Goal: Task Accomplishment & Management: Manage account settings

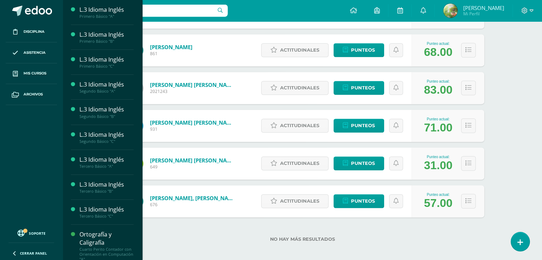
scroll to position [1065, 0]
click at [89, 234] on div "Ortografía y Caligrafía" at bounding box center [106, 239] width 54 height 16
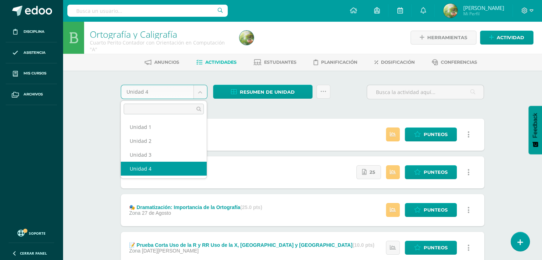
click at [200, 91] on body "Disciplina Asistencia Mis cursos Archivos Soporte Ayuda Reportar un problema Ce…" at bounding box center [271, 174] width 542 height 349
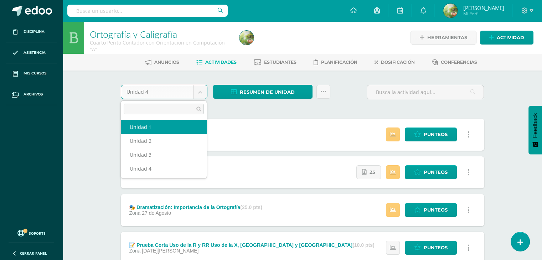
select select "Unidad 1"
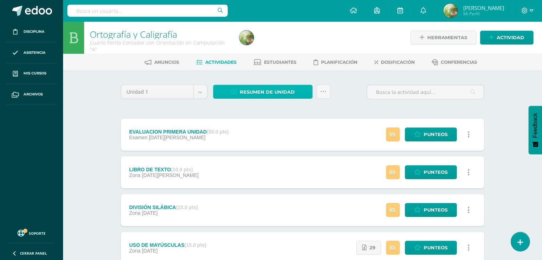
click at [249, 92] on span "Resumen de unidad" at bounding box center [267, 92] width 55 height 13
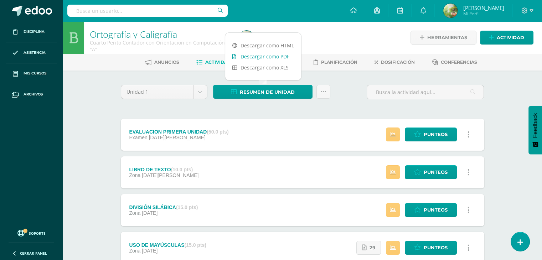
click at [256, 55] on link "Descargar como PDF" at bounding box center [263, 56] width 76 height 11
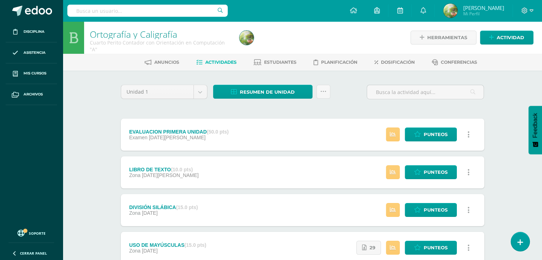
click at [349, 46] on div at bounding box center [313, 37] width 153 height 32
click at [288, 63] on span "Estudiantes" at bounding box center [280, 62] width 32 height 5
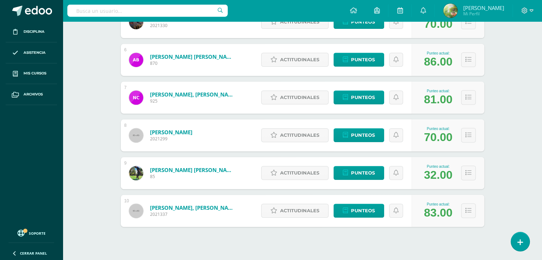
scroll to position [312, 0]
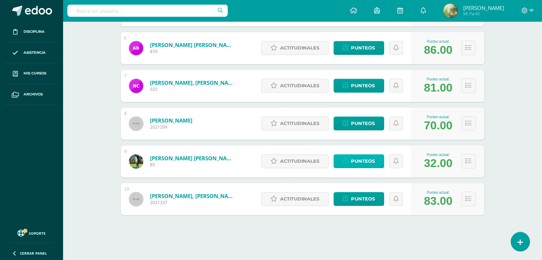
click at [359, 160] on span "Punteos" at bounding box center [363, 161] width 24 height 13
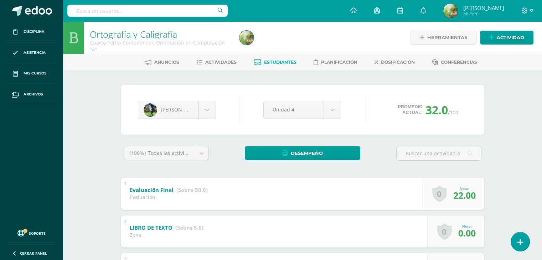
click at [499, 151] on div "Ortografía y Caligrafía Cuarto Perito Contador con Orientación en Computación "…" at bounding box center [302, 214] width 479 height 387
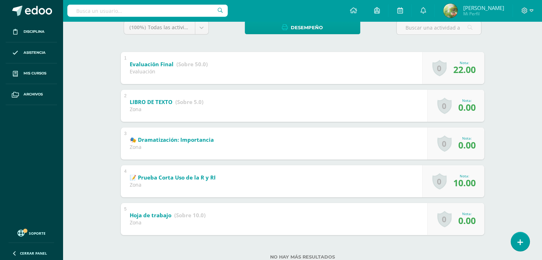
scroll to position [128, 0]
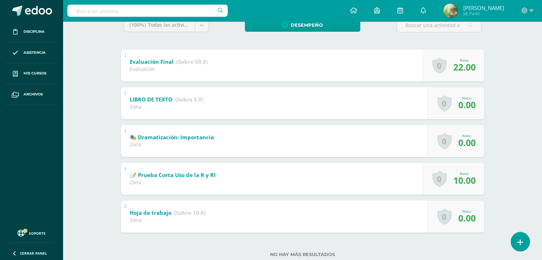
click at [520, 117] on div "Ortografía y Caligrafía Cuarto Perito Contador con Orientación en Computación "…" at bounding box center [302, 86] width 479 height 387
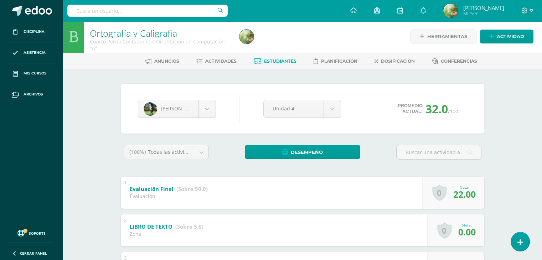
scroll to position [0, 0]
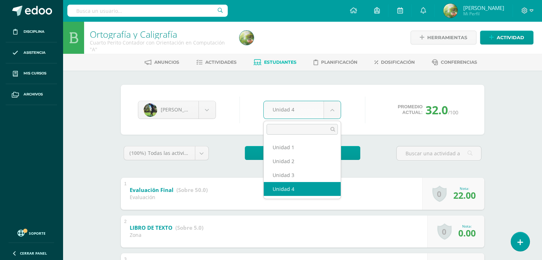
click at [331, 110] on body "Disciplina Asistencia Mis cursos Archivos Soporte Ayuda Reportar un problema Ce…" at bounding box center [271, 204] width 542 height 408
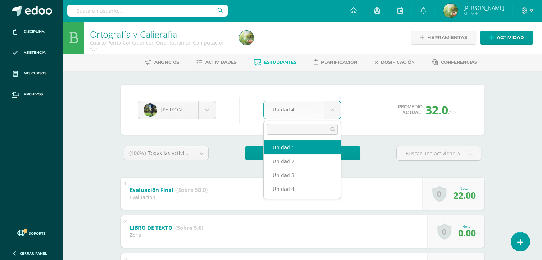
select select "Unidad 1"
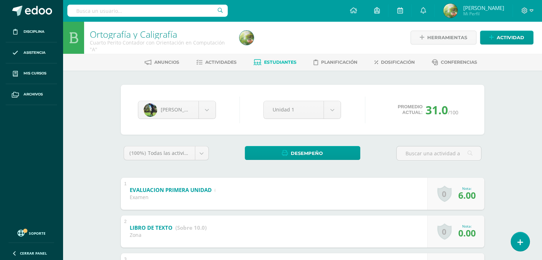
click at [522, 123] on div "Ortografía y Caligrafía Cuarto Perito Contador con Orientación en Computación "…" at bounding box center [302, 214] width 479 height 387
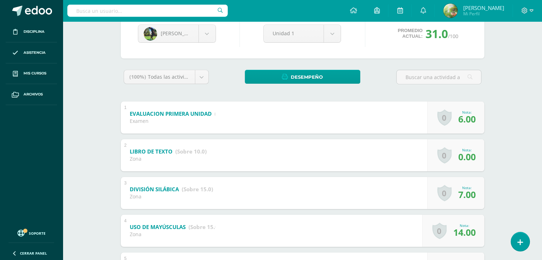
scroll to position [71, 0]
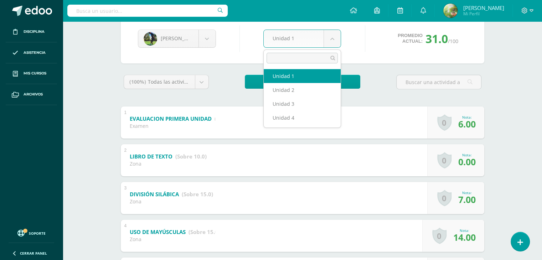
click at [335, 35] on body "Disciplina Asistencia Mis cursos Archivos Soporte Ayuda Reportar un problema Ce…" at bounding box center [271, 133] width 542 height 408
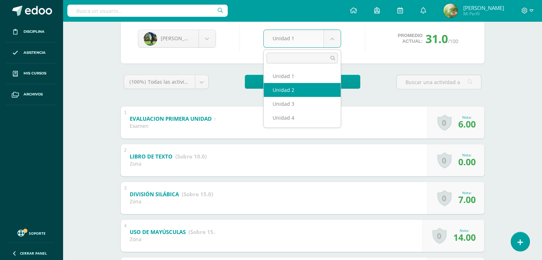
select select "Unidad 2"
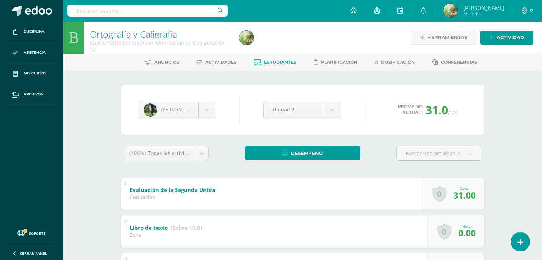
click at [505, 153] on div "Ortografía y Caligrafía Cuarto Perito Contador con Orientación en Computación "…" at bounding box center [302, 214] width 479 height 387
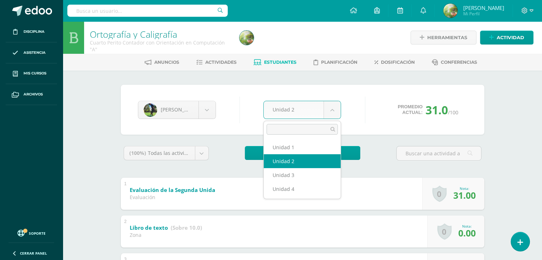
click at [333, 109] on body "Disciplina Asistencia Mis cursos Archivos Soporte Ayuda Reportar un problema Ce…" at bounding box center [271, 204] width 542 height 408
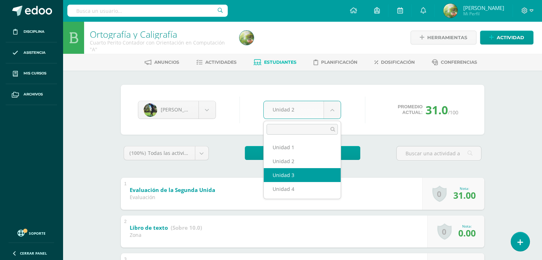
select select "Unidad 3"
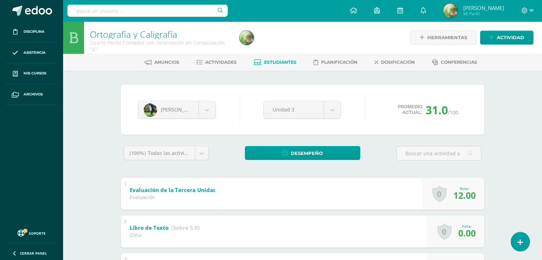
click at [516, 141] on div "Ortografía y Caligrafía Cuarto Perito Contador con Orientación en Computación "…" at bounding box center [302, 214] width 479 height 387
click at [511, 176] on div "Ortografía y Caligrafía Cuarto Perito Contador con Orientación en Computación "…" at bounding box center [302, 214] width 479 height 387
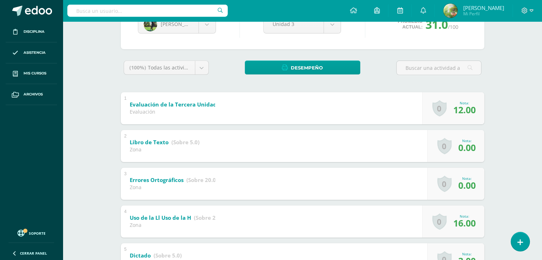
scroll to position [100, 0]
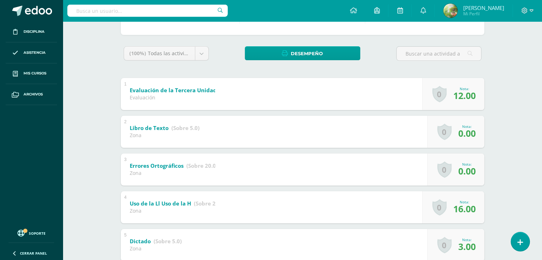
click at [495, 89] on div "[PERSON_NAME] [PERSON_NAME] [PERSON_NAME] [PERSON_NAME] [PERSON_NAME] [PERSON_N…" at bounding box center [303, 140] width 392 height 338
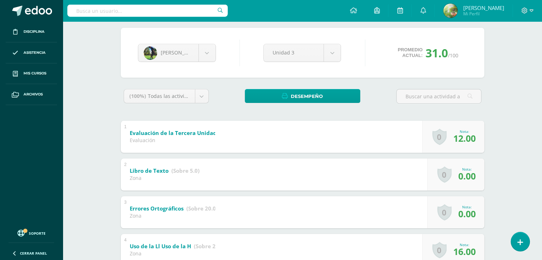
scroll to position [43, 0]
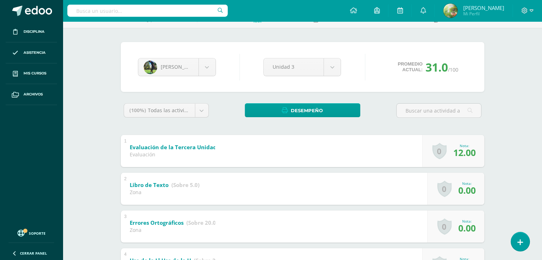
click at [461, 151] on span "12.00" at bounding box center [464, 152] width 22 height 12
